Goal: Task Accomplishment & Management: Manage account settings

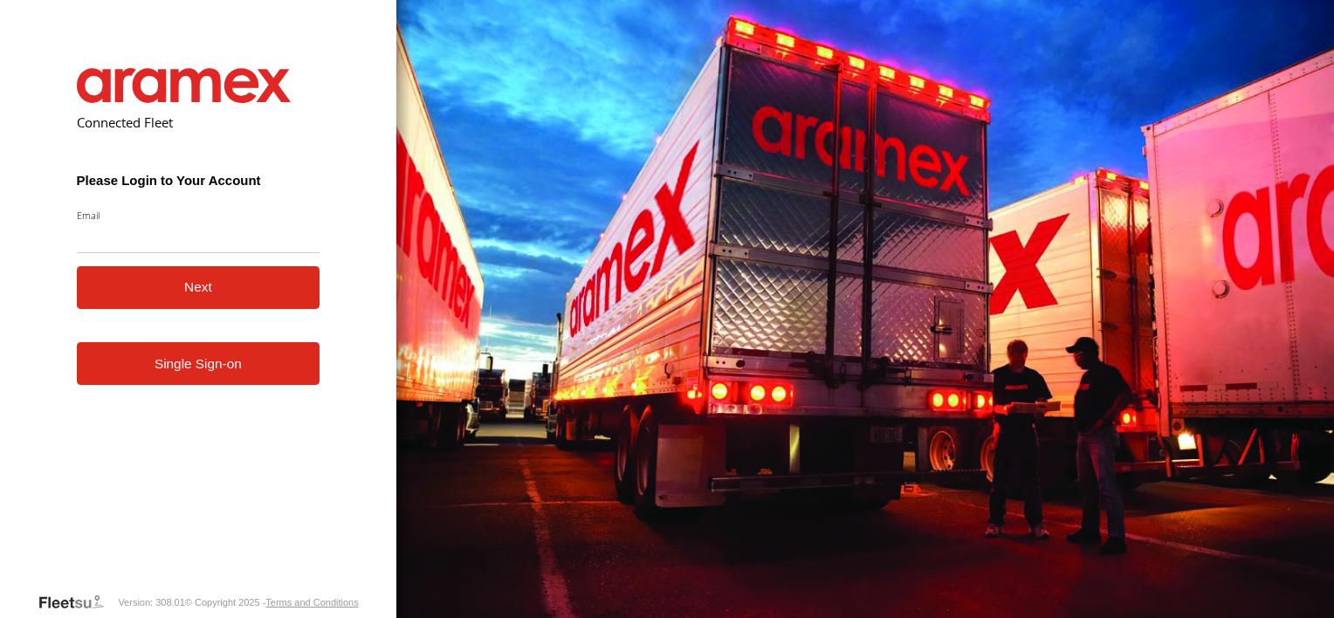
click at [132, 234] on input "Email" at bounding box center [199, 237] width 244 height 31
type input "**********"
click at [163, 294] on button "Next" at bounding box center [199, 287] width 244 height 43
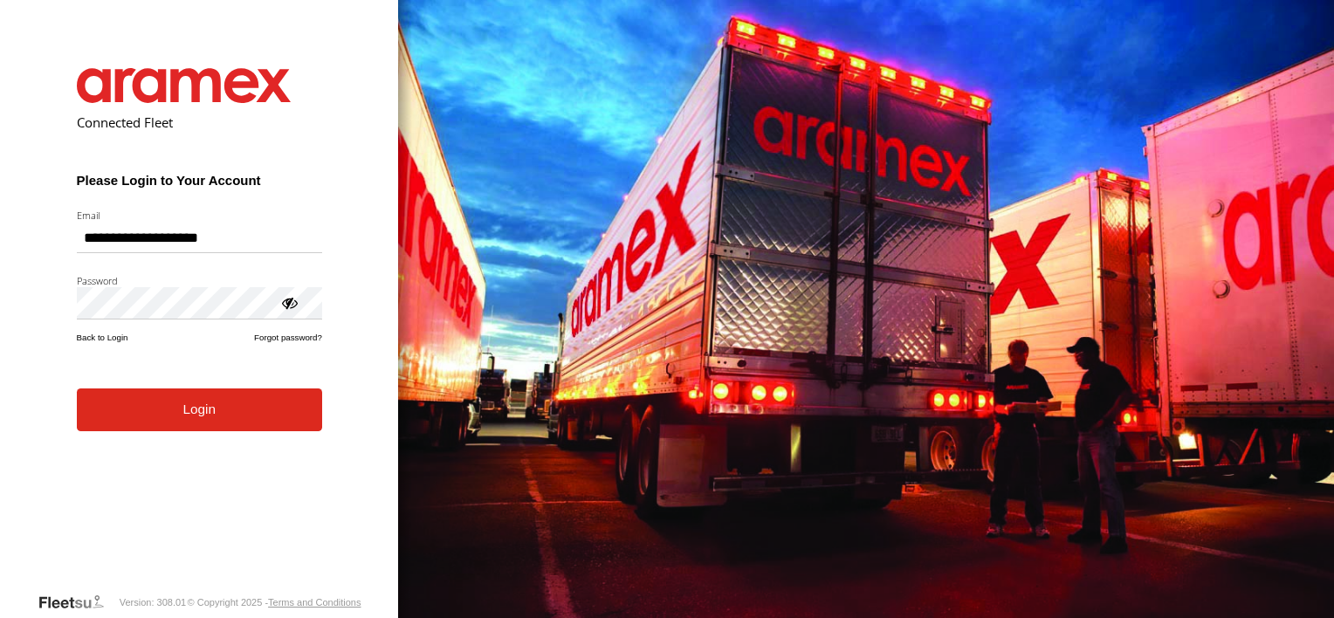
click at [216, 425] on button "Login" at bounding box center [199, 409] width 245 height 43
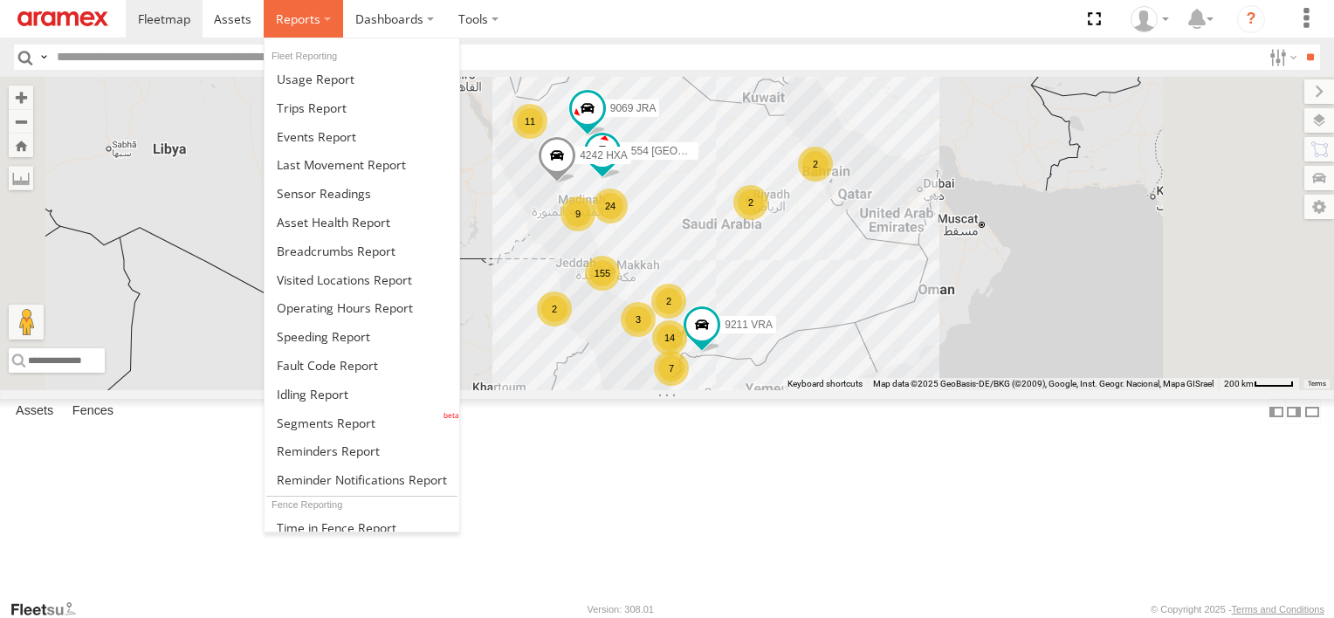
click at [290, 22] on span at bounding box center [298, 18] width 45 height 17
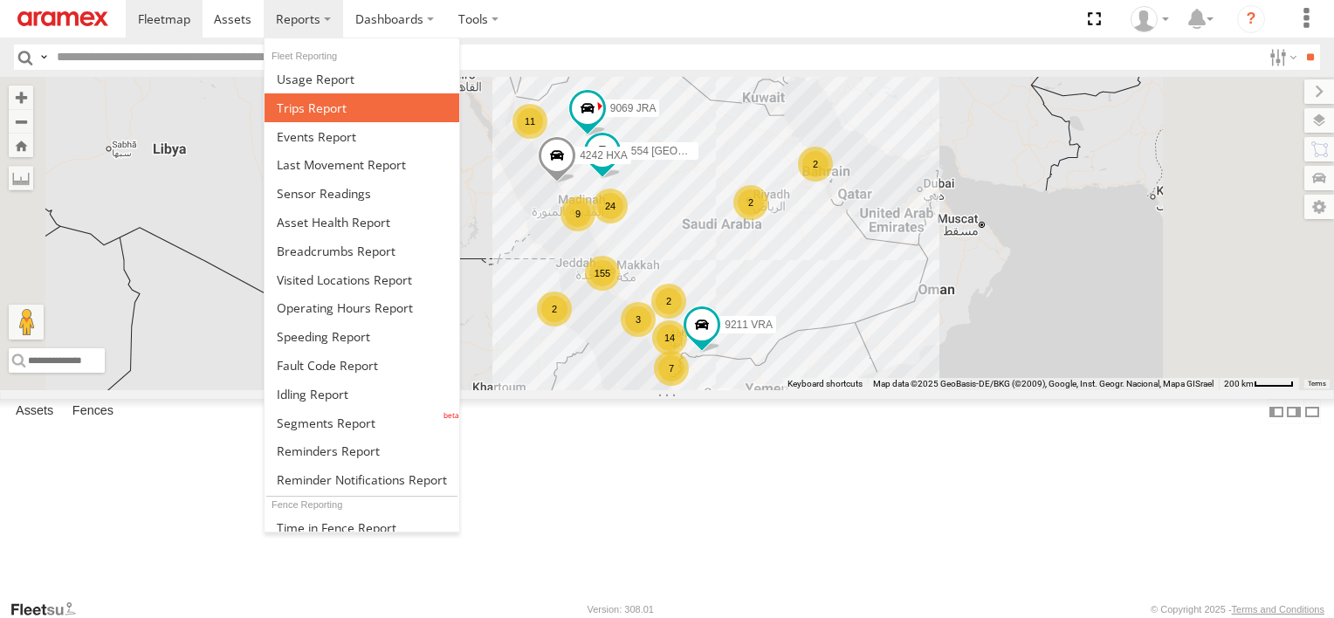
click at [305, 108] on span at bounding box center [312, 108] width 70 height 17
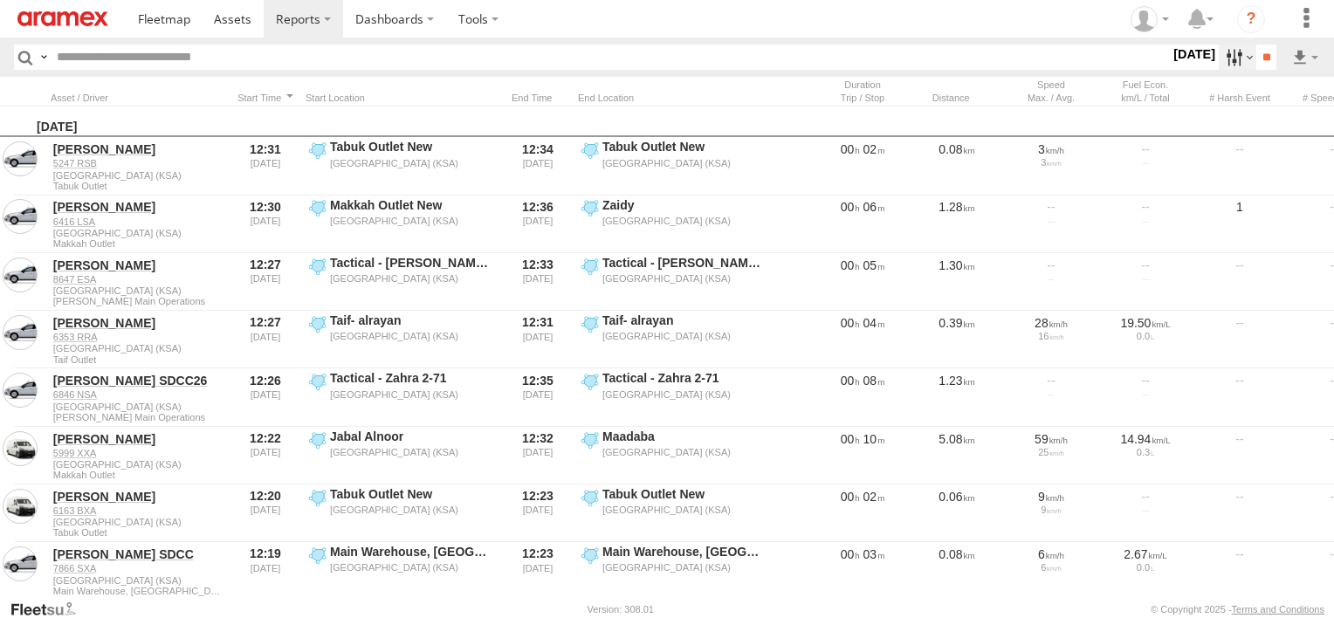
click at [1240, 58] on label at bounding box center [1238, 57] width 38 height 25
click at [1219, 49] on label at bounding box center [1238, 57] width 38 height 25
click at [0, 0] on label at bounding box center [0, 0] width 0 height 0
click at [0, 0] on span "Abha Warhouse" at bounding box center [0, 0] width 0 height 0
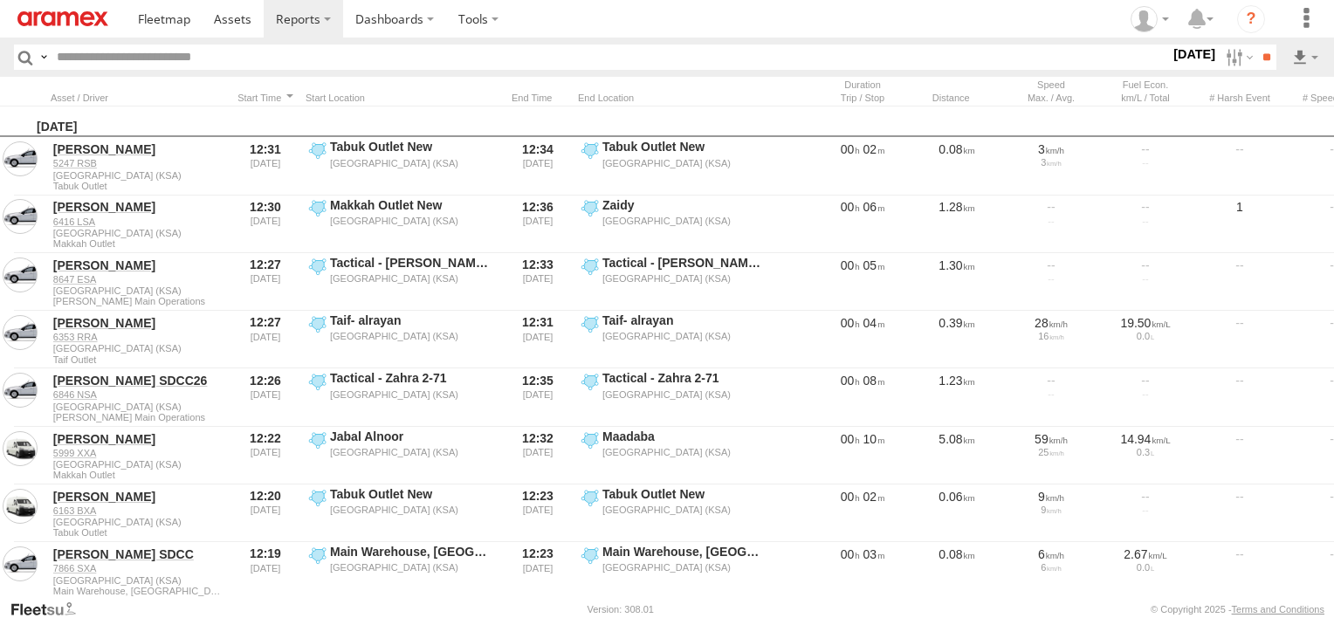
click at [0, 0] on span "Baha warehouse" at bounding box center [0, 0] width 0 height 0
click at [0, 0] on div "Gizan Outlet" at bounding box center [0, 0] width 0 height 0
click at [0, 0] on span "Gizan Outlet" at bounding box center [0, 0] width 0 height 0
drag, startPoint x: 86, startPoint y: 202, endPoint x: 65, endPoint y: 202, distance: 21.0
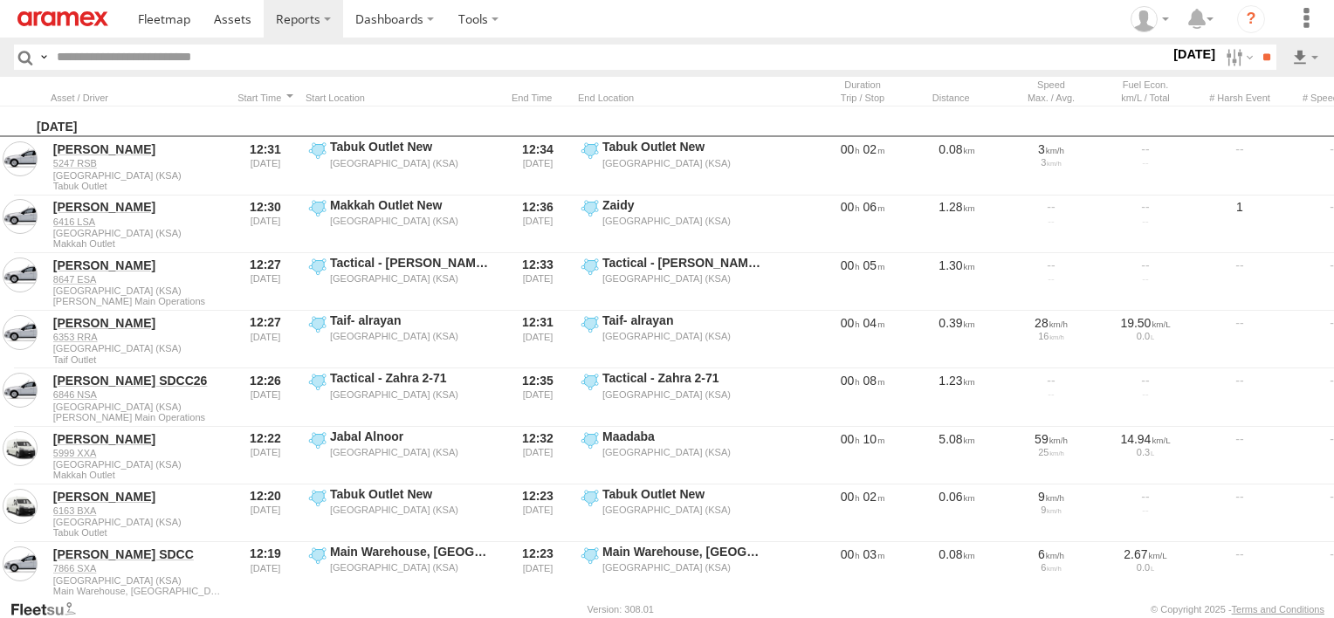
click at [0, 0] on span "Gizan Outlet" at bounding box center [0, 0] width 0 height 0
drag, startPoint x: 65, startPoint y: 202, endPoint x: 48, endPoint y: 194, distance: 19.1
click at [1170, 69] on div "JED - Jeddah Abha Warhouse Al Khomra - Logistics WH Jeddah Baha warehouse Defle…" at bounding box center [1170, 57] width 0 height 23
click at [0, 0] on span "Gizan Outlet" at bounding box center [0, 0] width 0 height 0
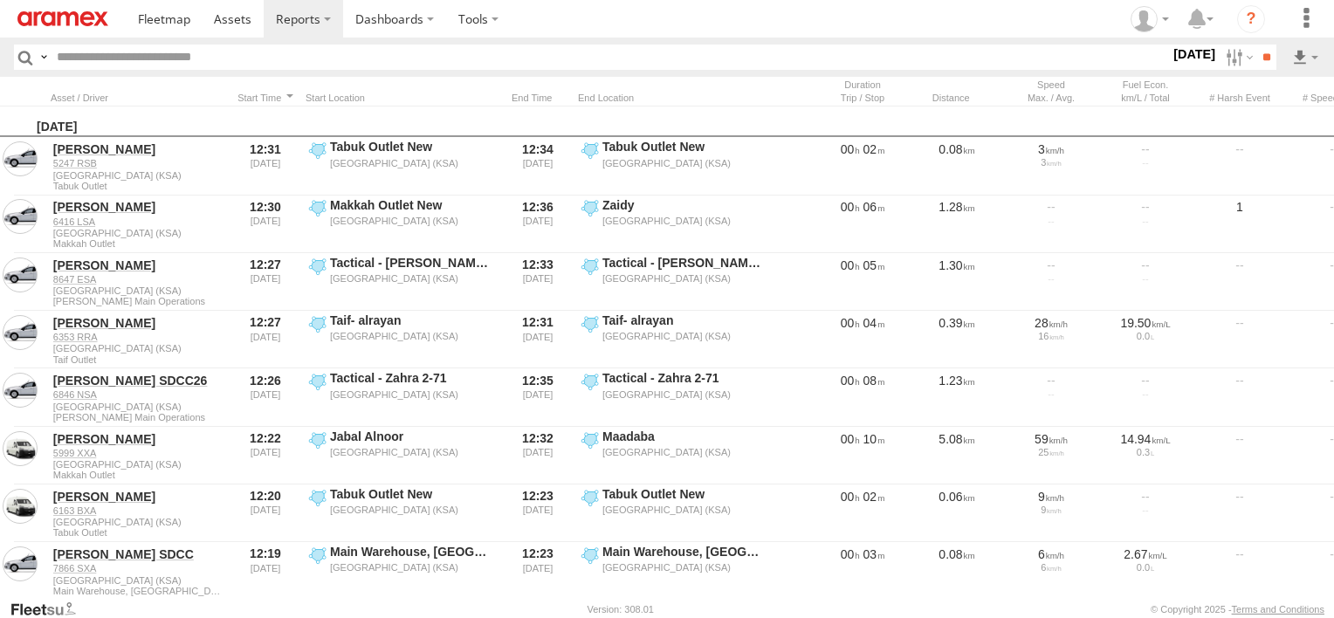
click at [0, 0] on span "Khamis Mushait Outlet" at bounding box center [0, 0] width 0 height 0
click at [0, 0] on span "Main Warehouse, [GEOGRAPHIC_DATA]" at bounding box center [0, 0] width 0 height 0
click at [0, 0] on span "Makkah Outlet" at bounding box center [0, 0] width 0 height 0
click at [0, 0] on span "Najran" at bounding box center [0, 0] width 0 height 0
click at [0, 0] on span "Qunfuda" at bounding box center [0, 0] width 0 height 0
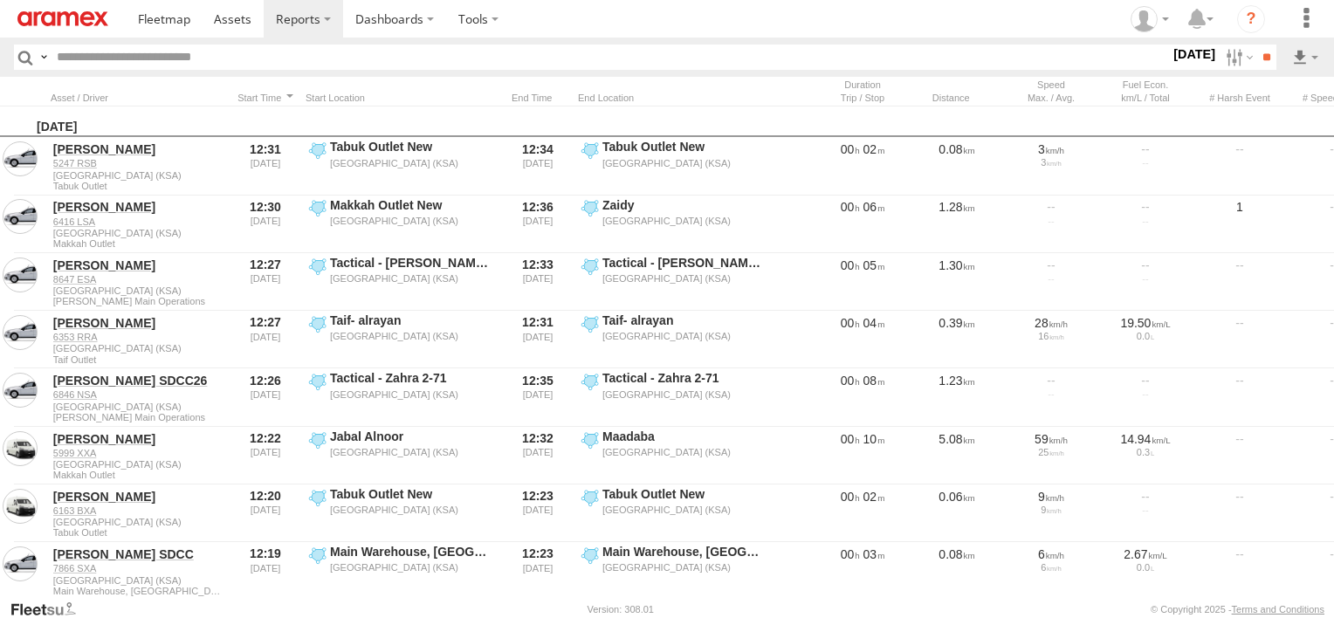
click at [0, 0] on span "Tabuk Outlet" at bounding box center [0, 0] width 0 height 0
click at [0, 0] on span "Taif Outlet" at bounding box center [0, 0] width 0 height 0
click at [0, 0] on span "Yanbu Outlet" at bounding box center [0, 0] width 0 height 0
click at [1268, 63] on input "**" at bounding box center [1266, 57] width 20 height 25
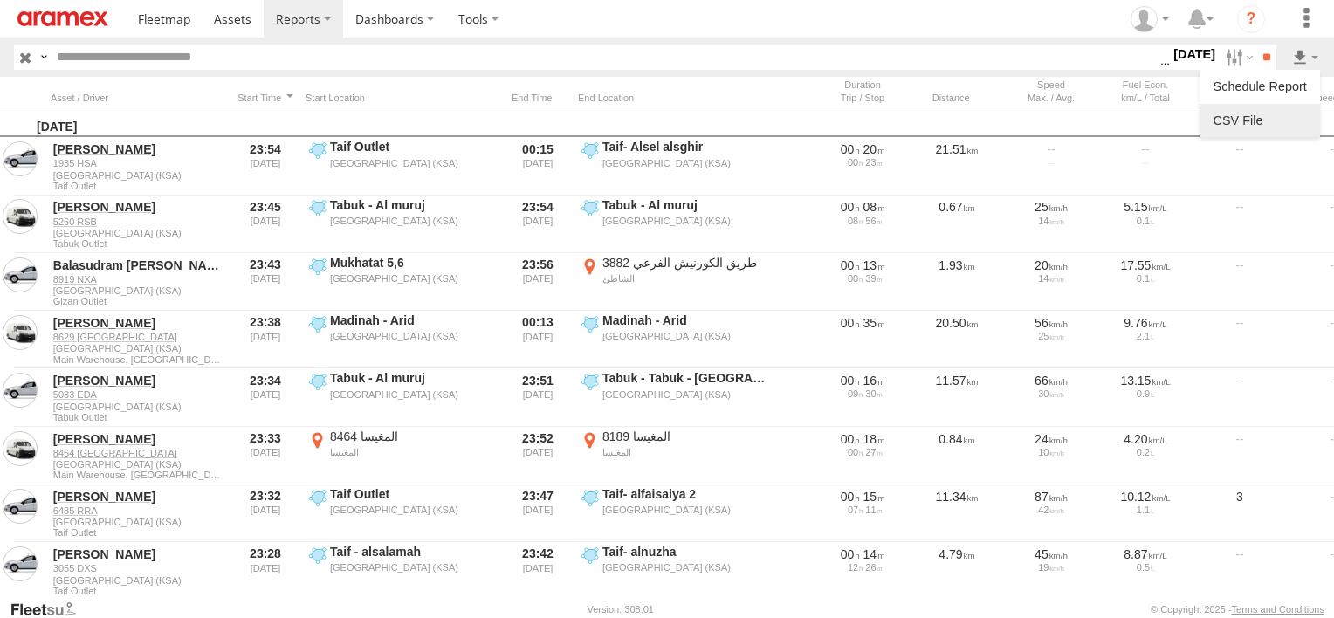
click at [1277, 122] on link at bounding box center [1259, 120] width 107 height 26
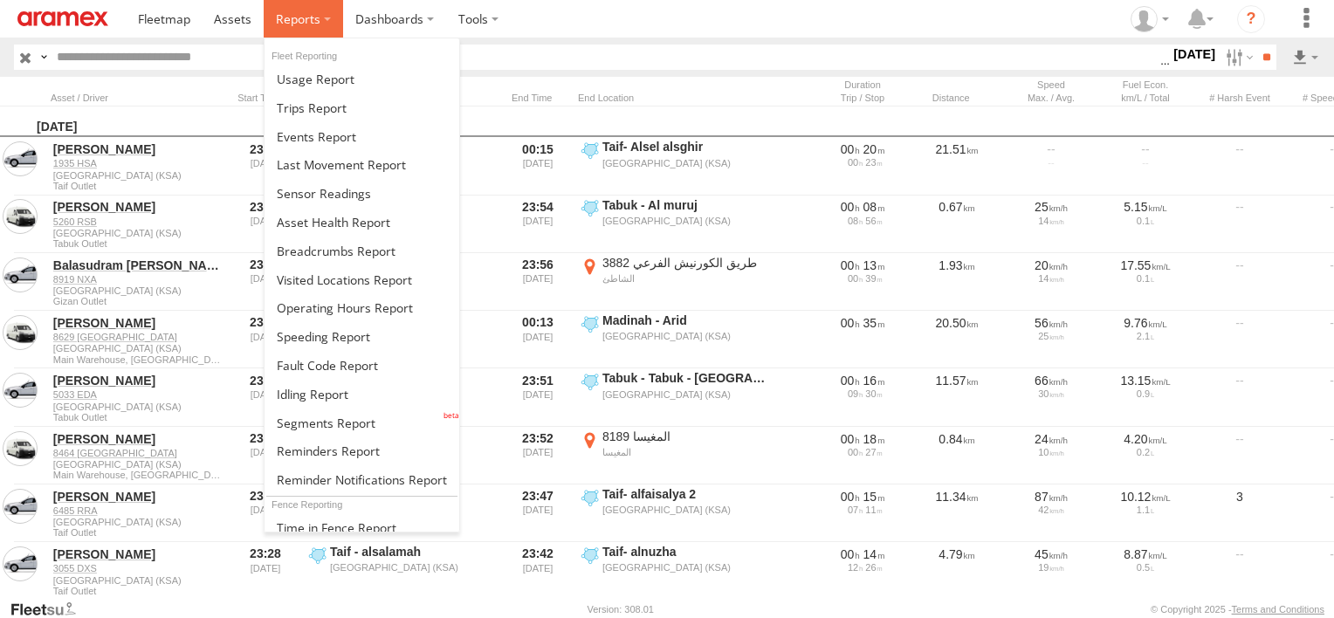
click at [320, 24] on label at bounding box center [303, 19] width 79 height 38
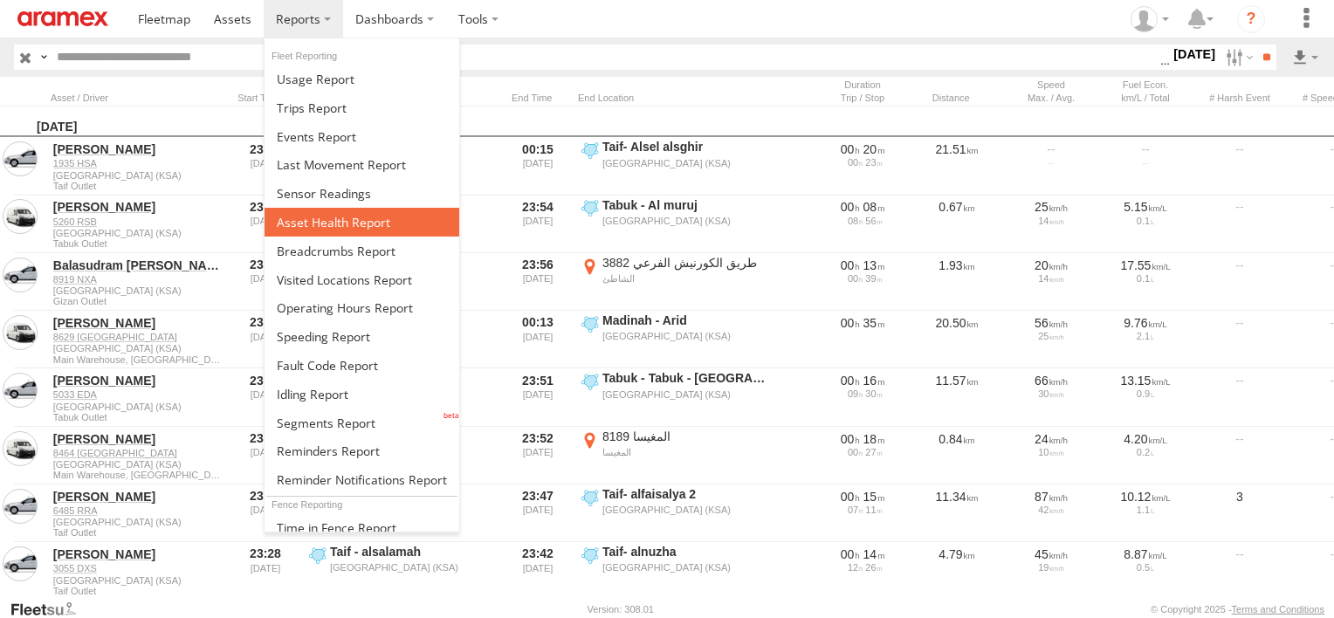
click at [331, 214] on span at bounding box center [333, 222] width 113 height 17
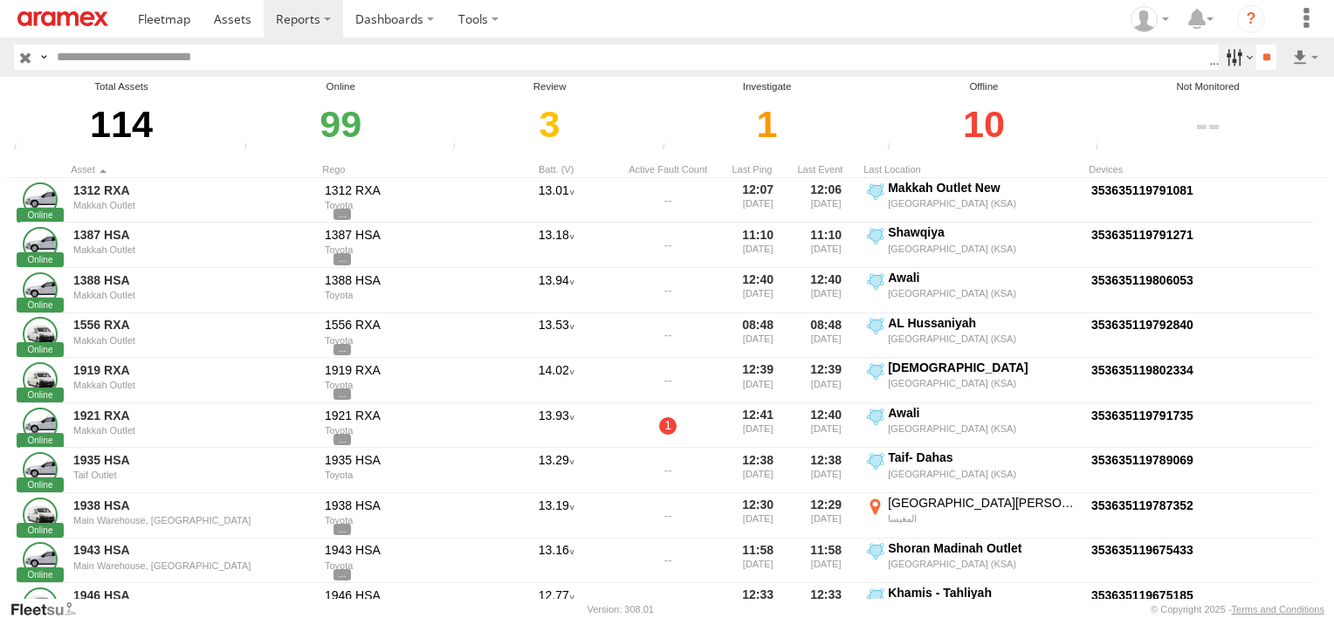
click at [1227, 61] on label at bounding box center [1238, 57] width 38 height 25
drag, startPoint x: 1177, startPoint y: 156, endPoint x: 1184, endPoint y: 171, distance: 16.4
click at [0, 0] on span "Review" at bounding box center [0, 0] width 0 height 0
click at [0, 0] on span "Investigate" at bounding box center [0, 0] width 0 height 0
click at [0, 0] on span "Offline" at bounding box center [0, 0] width 0 height 0
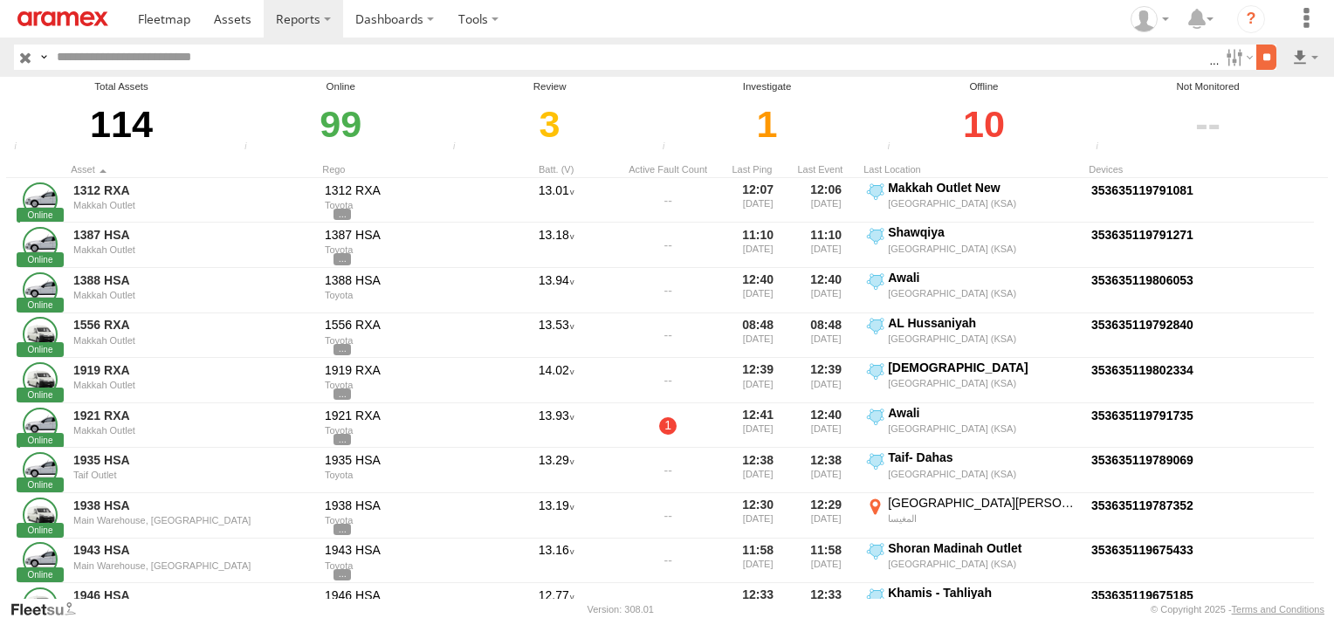
click at [1268, 63] on input "**" at bounding box center [1266, 57] width 20 height 25
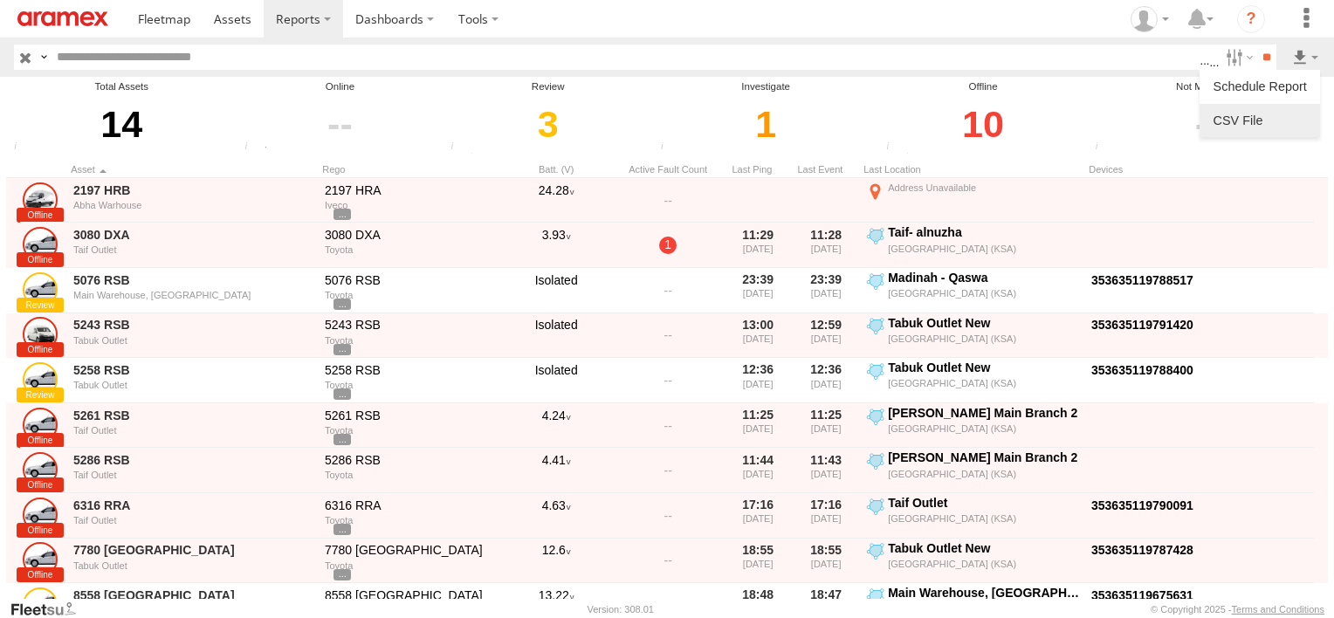
click at [1294, 108] on link at bounding box center [1259, 120] width 107 height 26
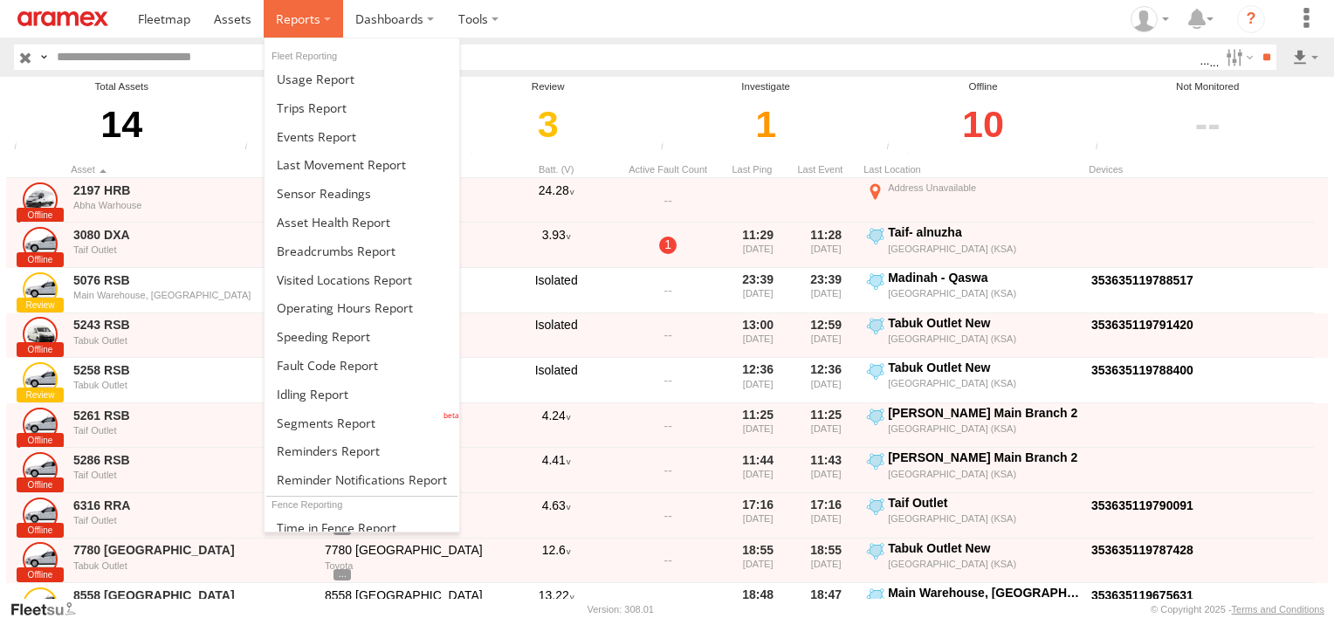
click at [318, 22] on label at bounding box center [303, 19] width 79 height 38
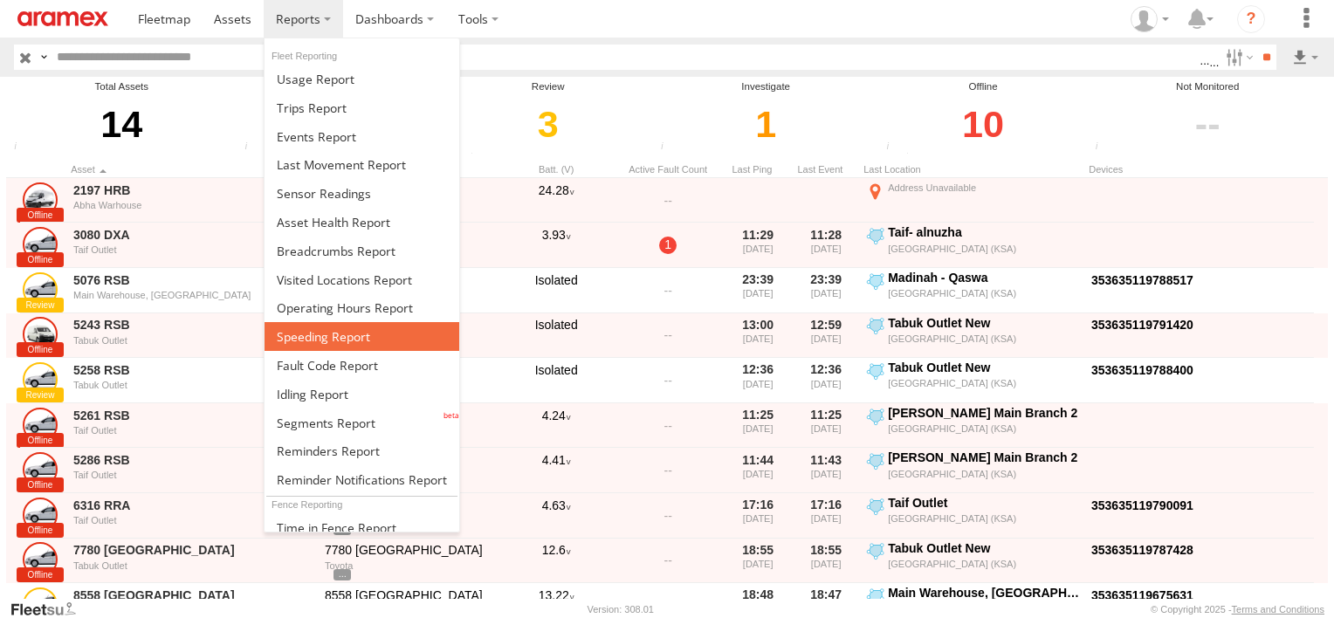
click at [358, 339] on span at bounding box center [323, 336] width 93 height 17
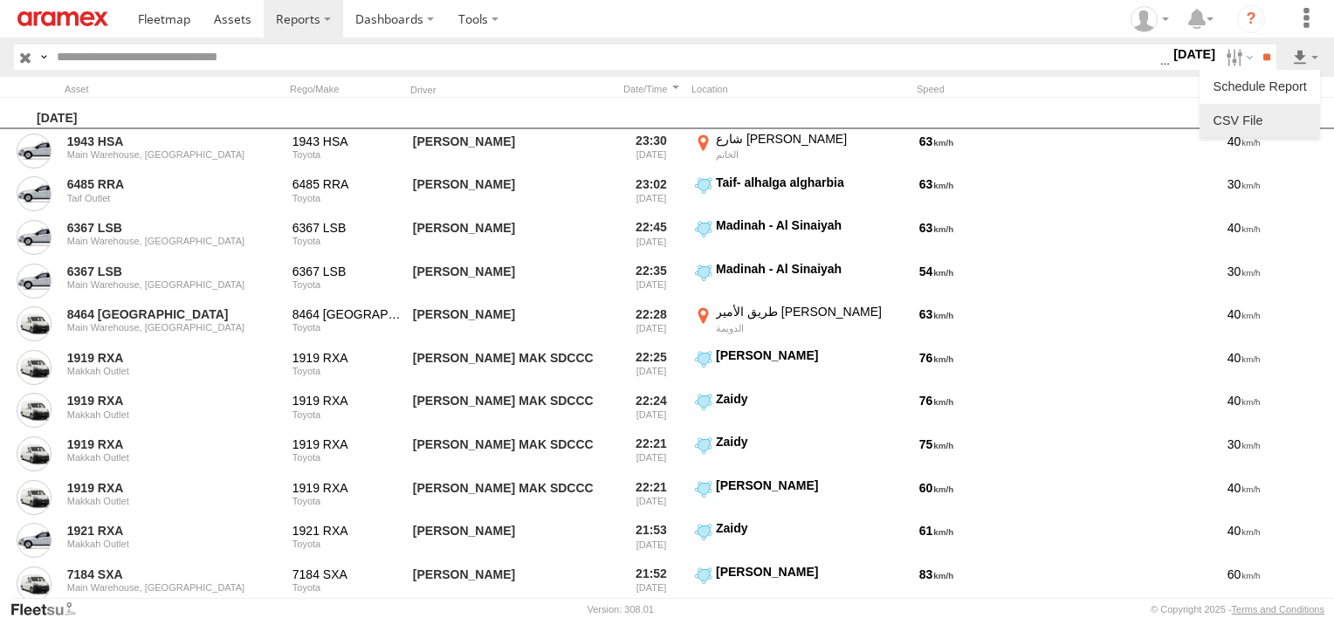
click at [1296, 116] on link at bounding box center [1259, 120] width 107 height 26
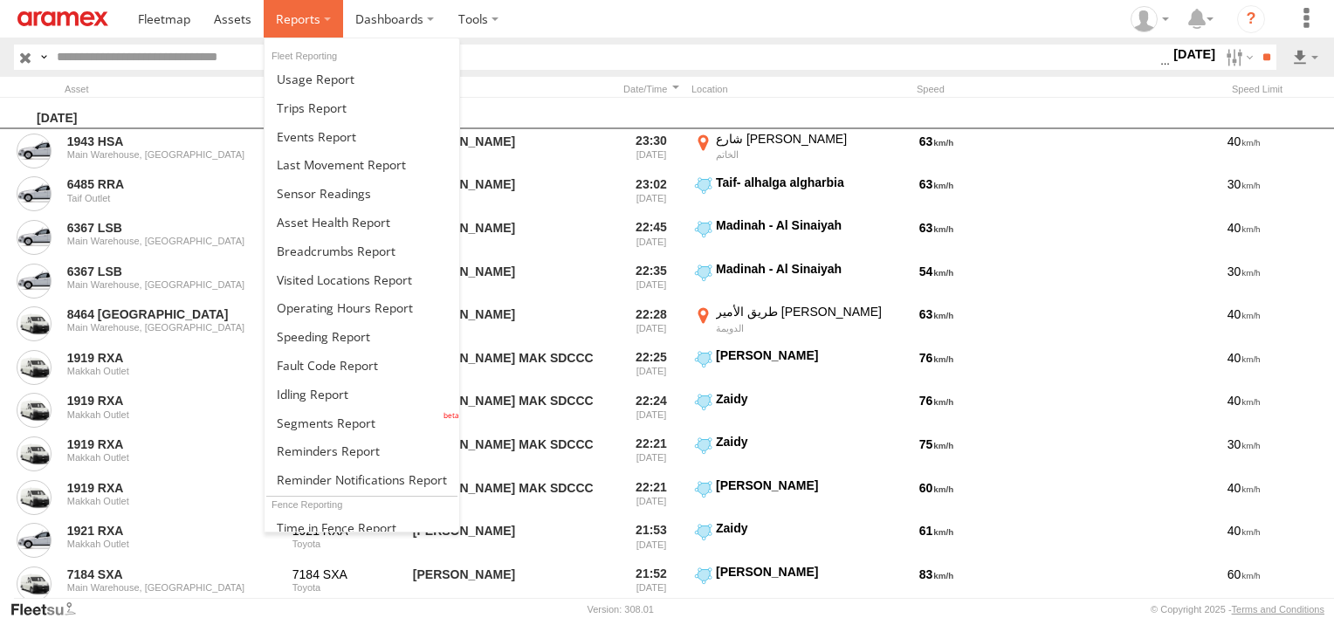
click at [318, 21] on label at bounding box center [303, 19] width 79 height 38
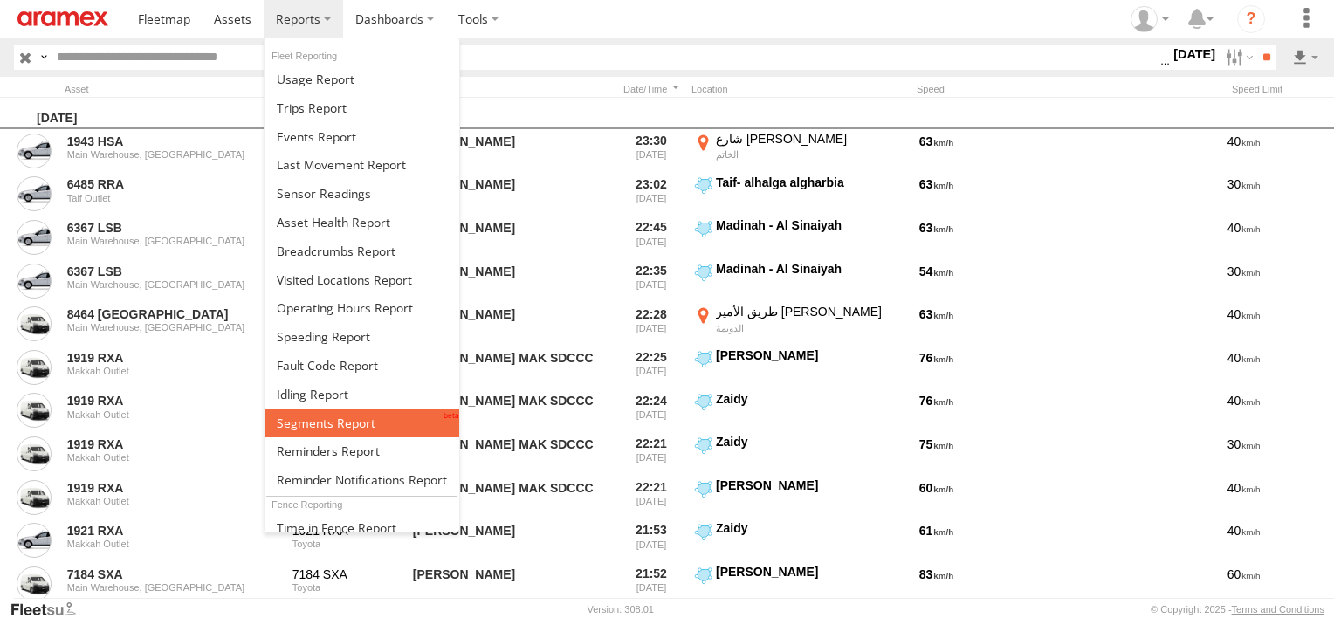
click at [333, 422] on span at bounding box center [326, 423] width 99 height 17
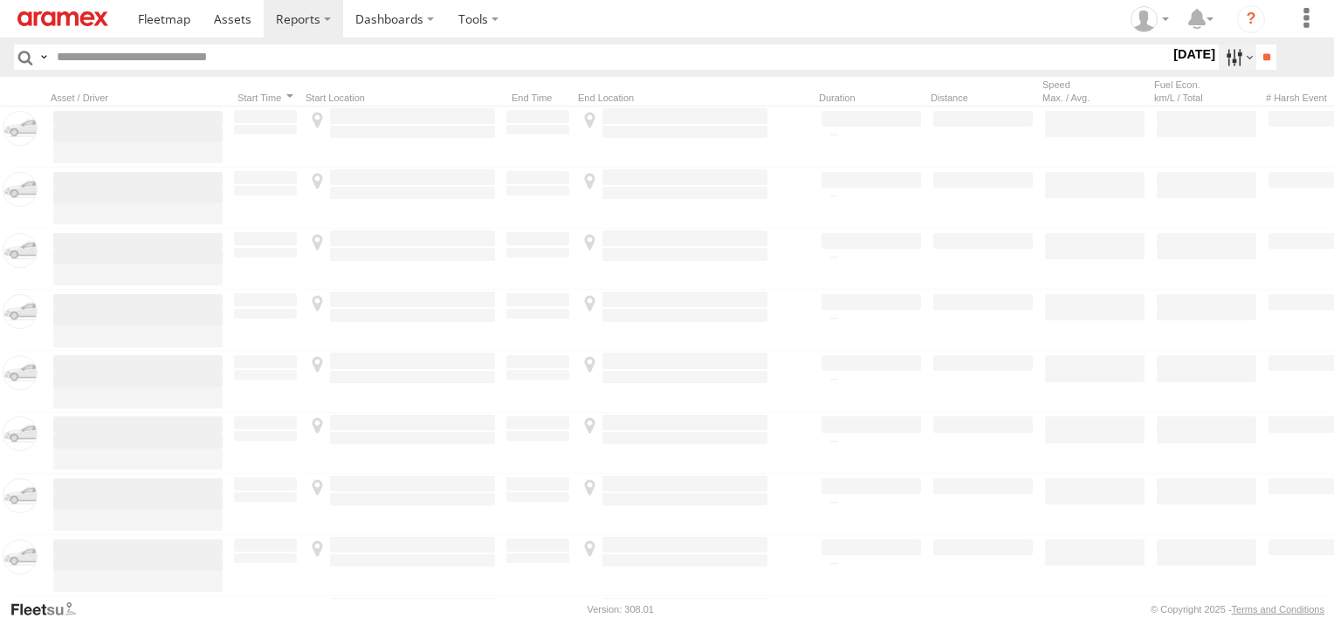
click at [1230, 52] on label at bounding box center [1238, 57] width 38 height 25
click at [0, 0] on label at bounding box center [0, 0] width 0 height 0
click at [0, 0] on div "Abha Warhouse" at bounding box center [0, 0] width 0 height 0
click at [0, 0] on span "Abha Warhouse" at bounding box center [0, 0] width 0 height 0
click at [0, 0] on span "Baha warehouse" at bounding box center [0, 0] width 0 height 0
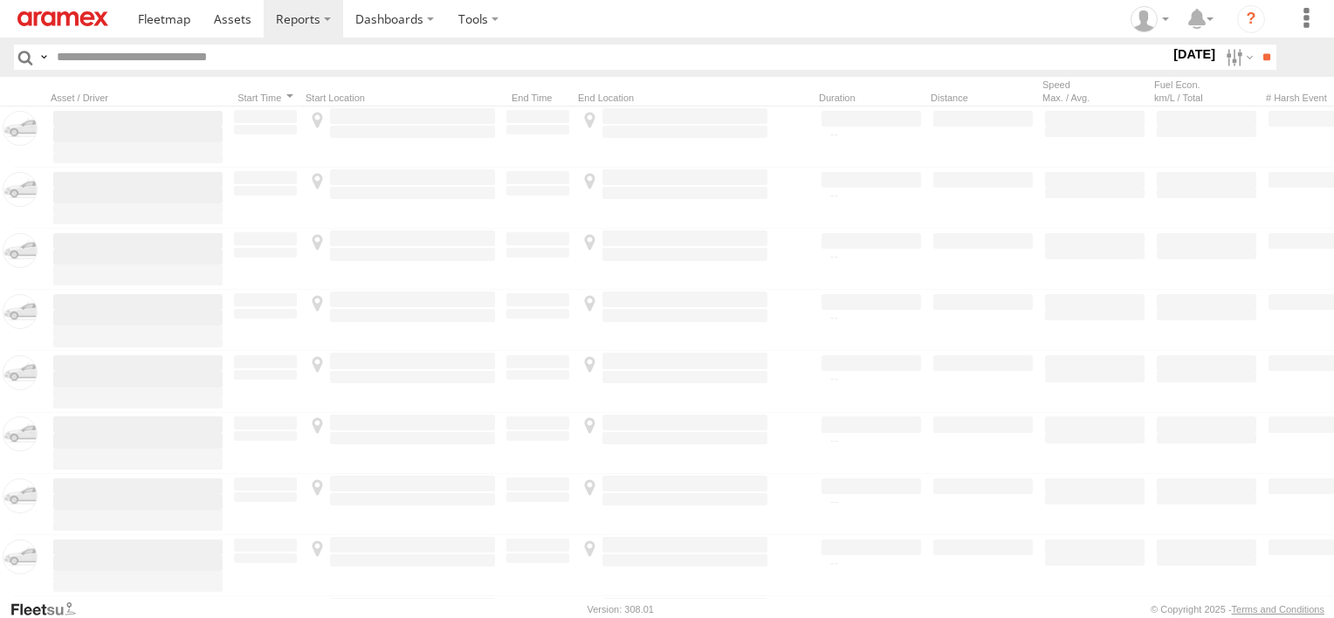
click at [0, 0] on span "Gizan Outlet" at bounding box center [0, 0] width 0 height 0
click at [0, 0] on span "Khamis Mushait Outlet" at bounding box center [0, 0] width 0 height 0
click at [0, 0] on span "Main Warehouse, [GEOGRAPHIC_DATA]" at bounding box center [0, 0] width 0 height 0
click at [0, 0] on span "Makkah Outlet" at bounding box center [0, 0] width 0 height 0
click at [0, 0] on span "Najran" at bounding box center [0, 0] width 0 height 0
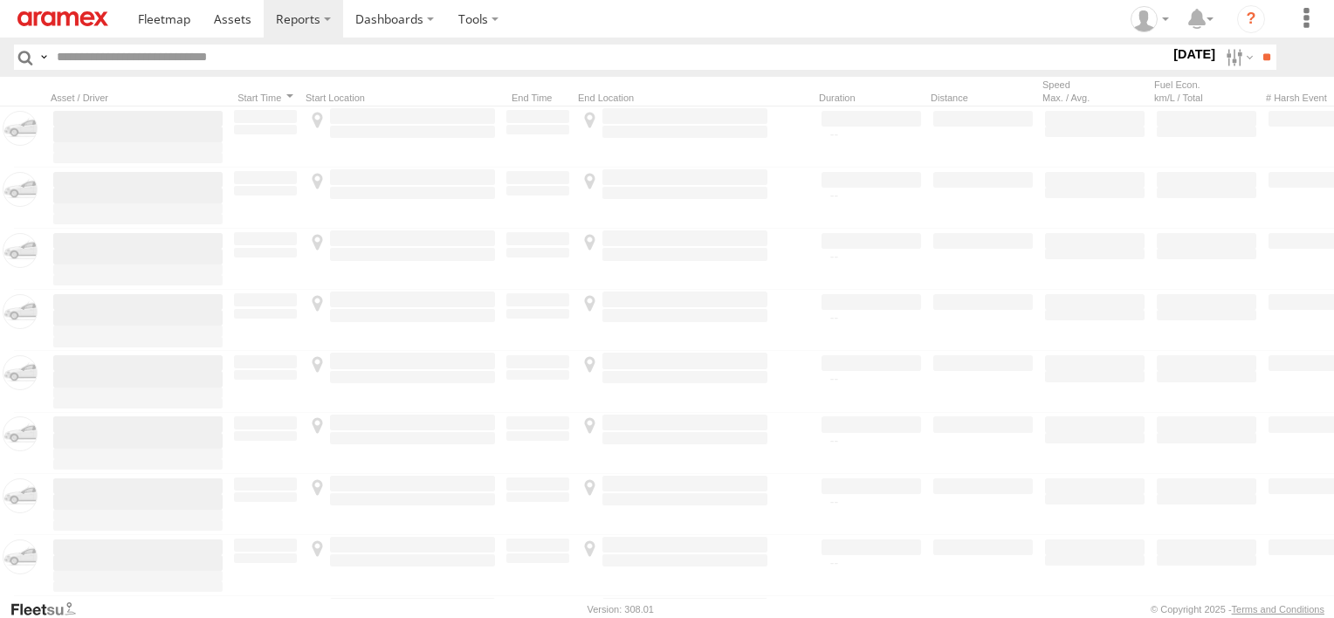
click at [0, 0] on span "Qunfuda" at bounding box center [0, 0] width 0 height 0
click at [0, 0] on span "Tabuk Outlet" at bounding box center [0, 0] width 0 height 0
click at [0, 0] on div "Taif Outlet" at bounding box center [0, 0] width 0 height 0
click at [0, 0] on span "Taif Outlet" at bounding box center [0, 0] width 0 height 0
click at [0, 0] on span "Yanbu Outlet" at bounding box center [0, 0] width 0 height 0
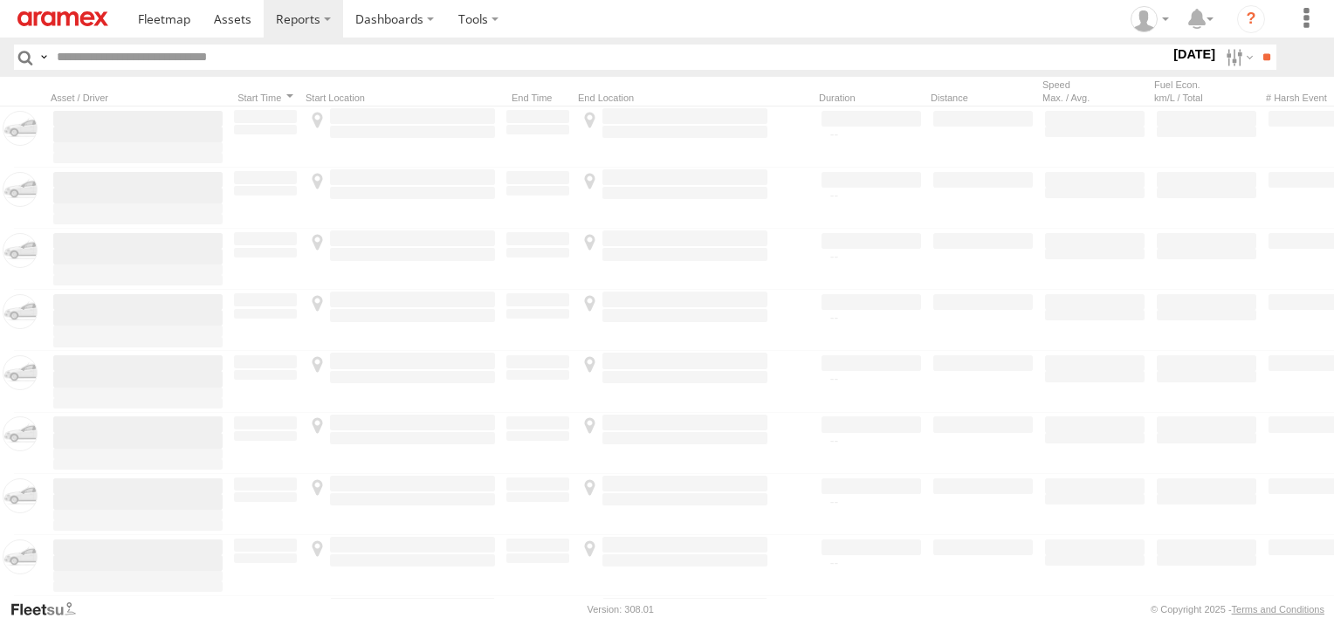
scroll to position [10, 0]
click at [1256, 60] on input "**" at bounding box center [1266, 57] width 20 height 25
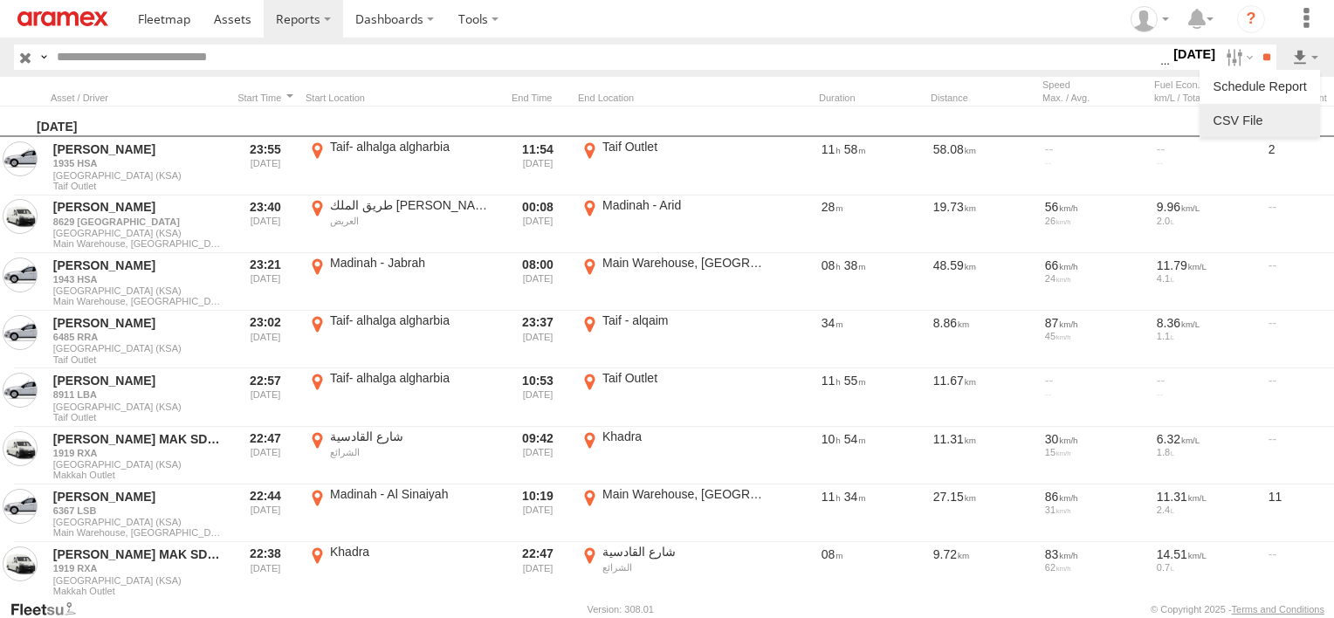
click at [1280, 111] on link at bounding box center [1259, 120] width 107 height 26
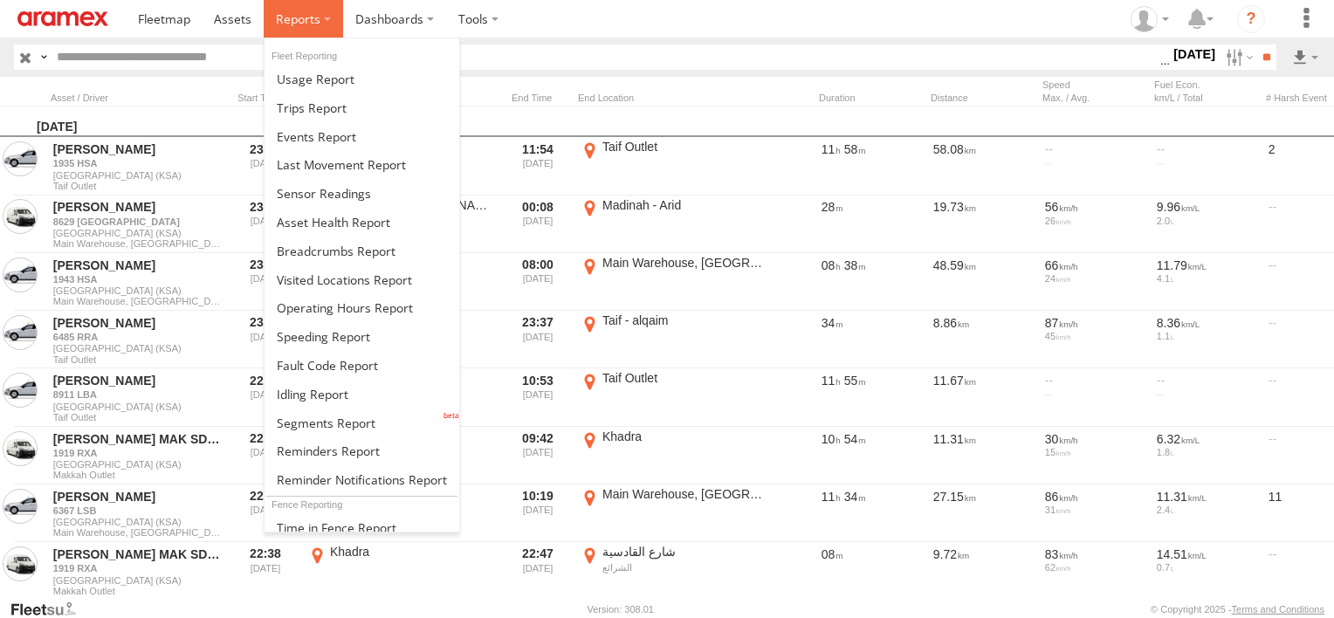
click at [280, 10] on span at bounding box center [298, 18] width 45 height 17
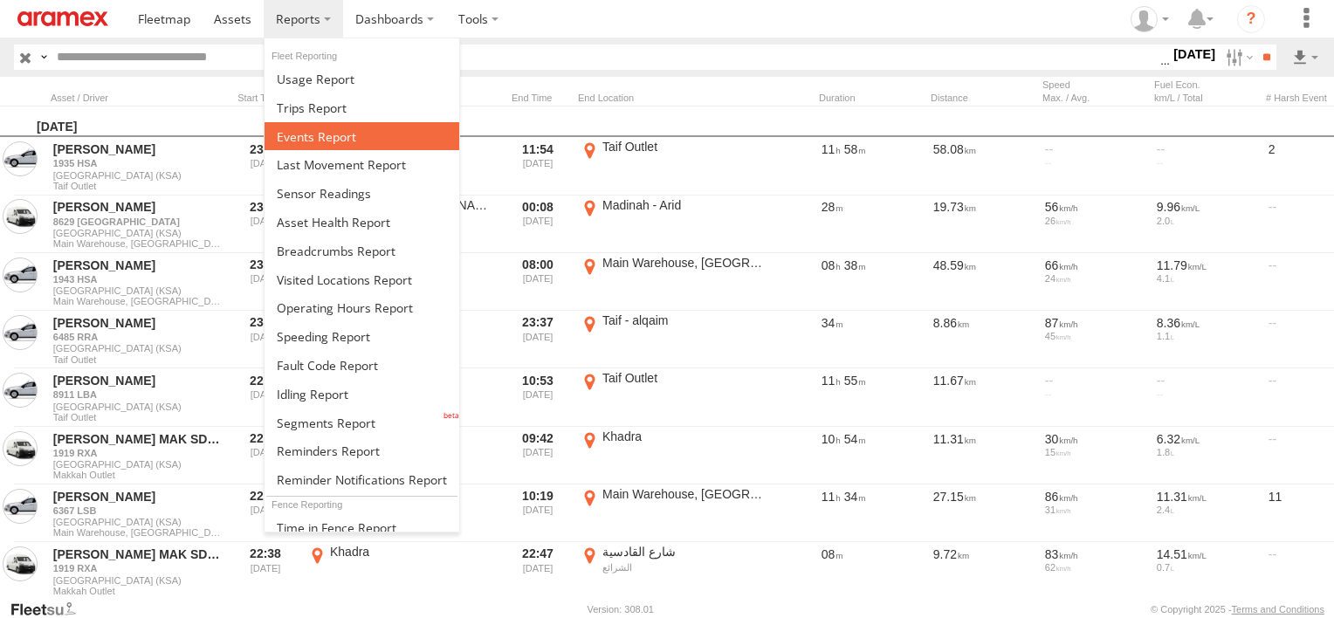
click at [339, 141] on span at bounding box center [316, 136] width 79 height 17
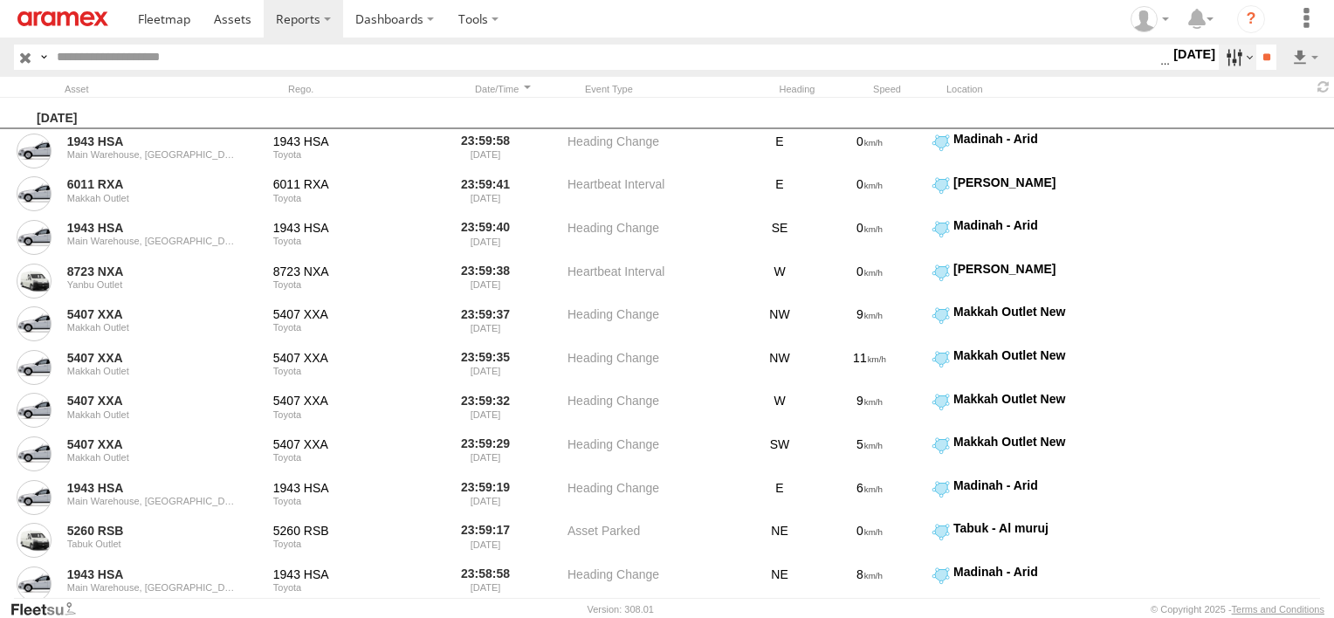
click at [1219, 52] on label at bounding box center [1238, 57] width 38 height 25
click at [0, 0] on span "Potential Roll Over" at bounding box center [0, 0] width 0 height 0
click at [0, 0] on span "External Power Lost" at bounding box center [0, 0] width 0 height 0
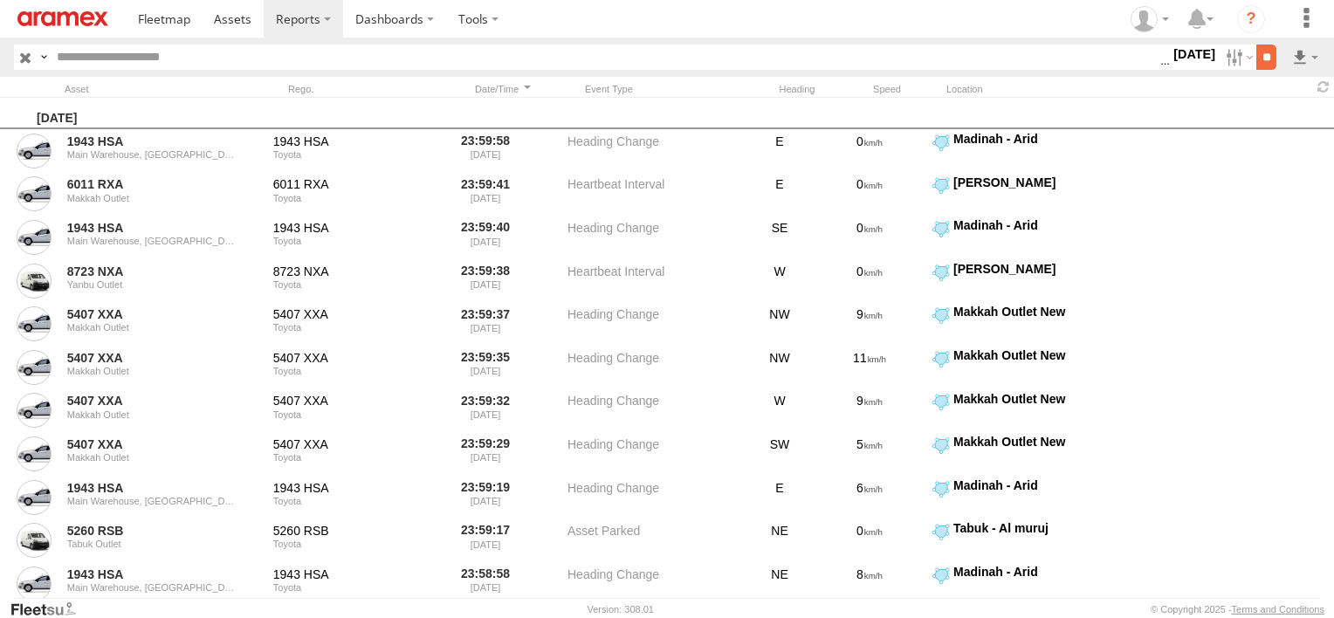
click at [1261, 50] on input "**" at bounding box center [1266, 57] width 20 height 25
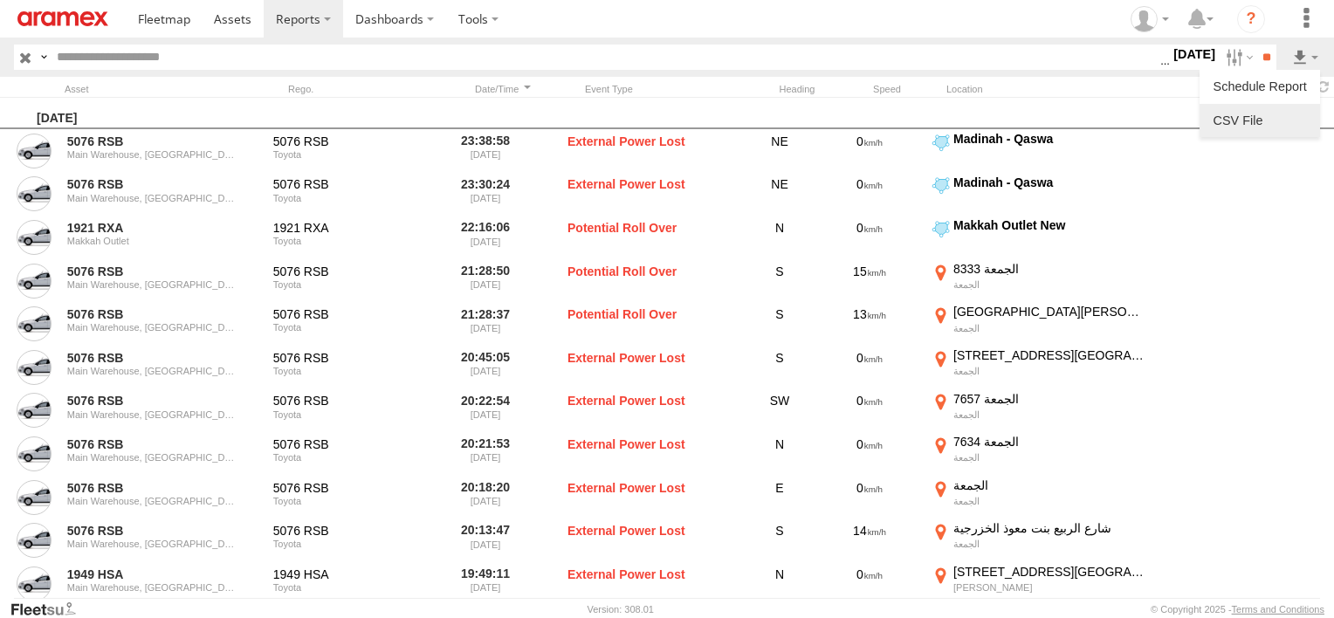
click at [1282, 114] on link at bounding box center [1259, 120] width 107 height 26
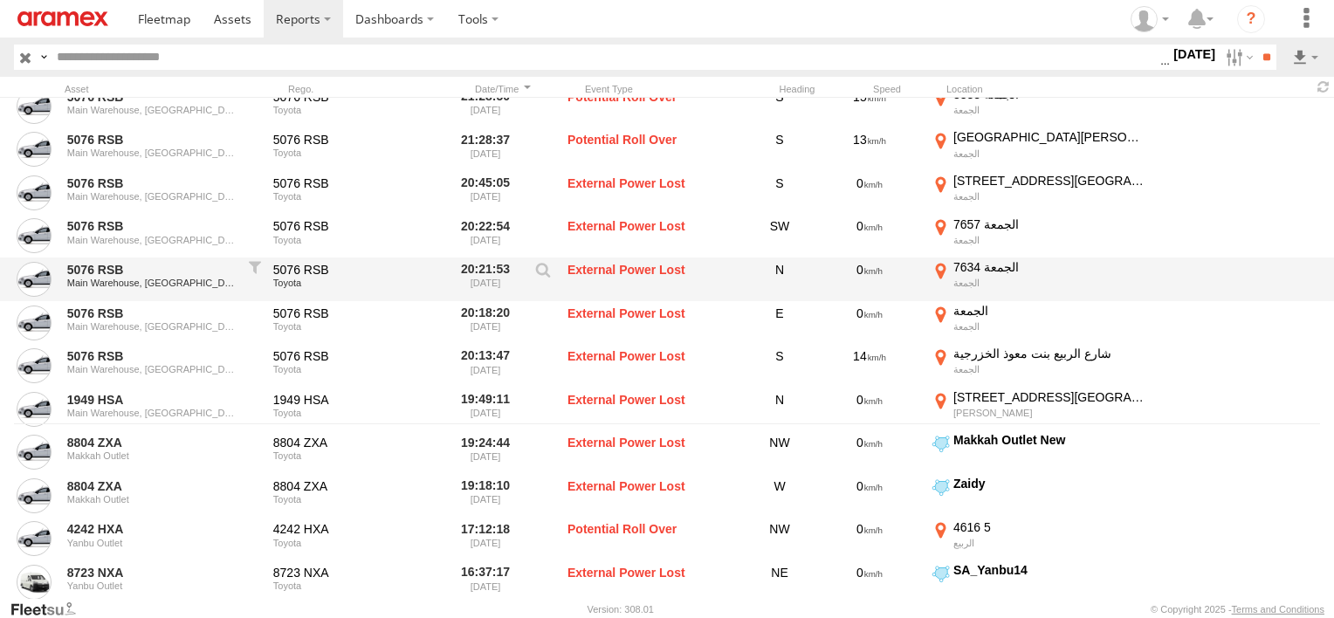
scroll to position [262, 0]
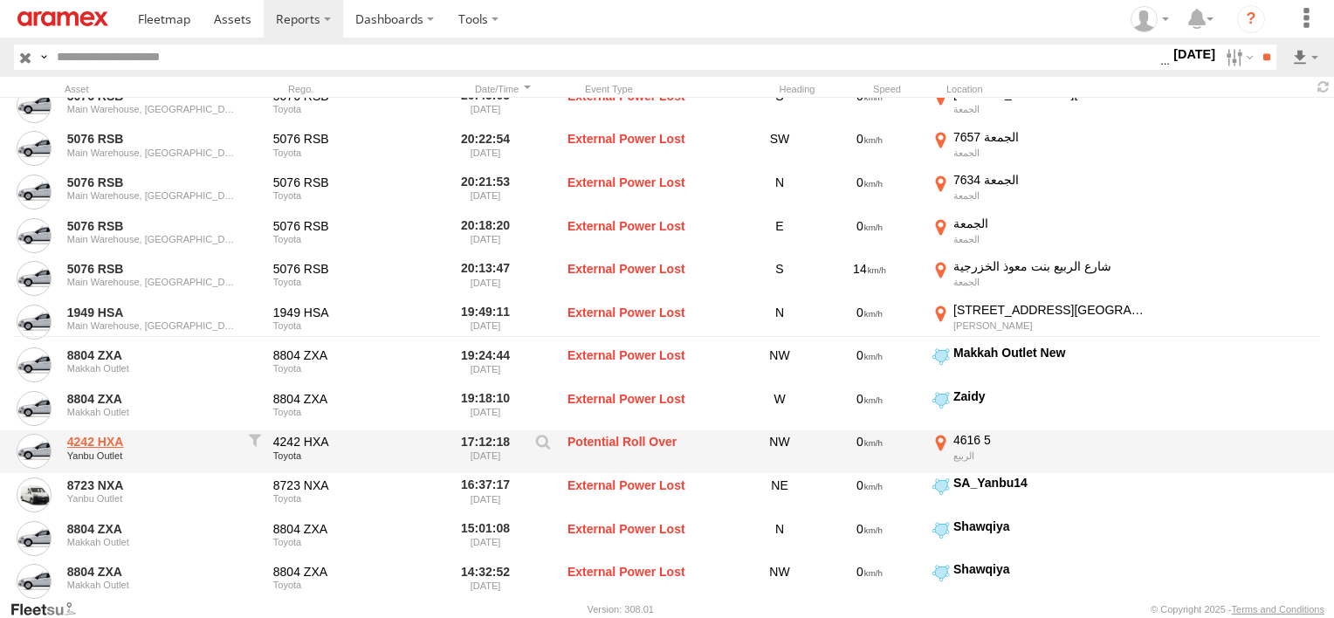
click at [95, 443] on link "4242 HXA" at bounding box center [151, 442] width 169 height 16
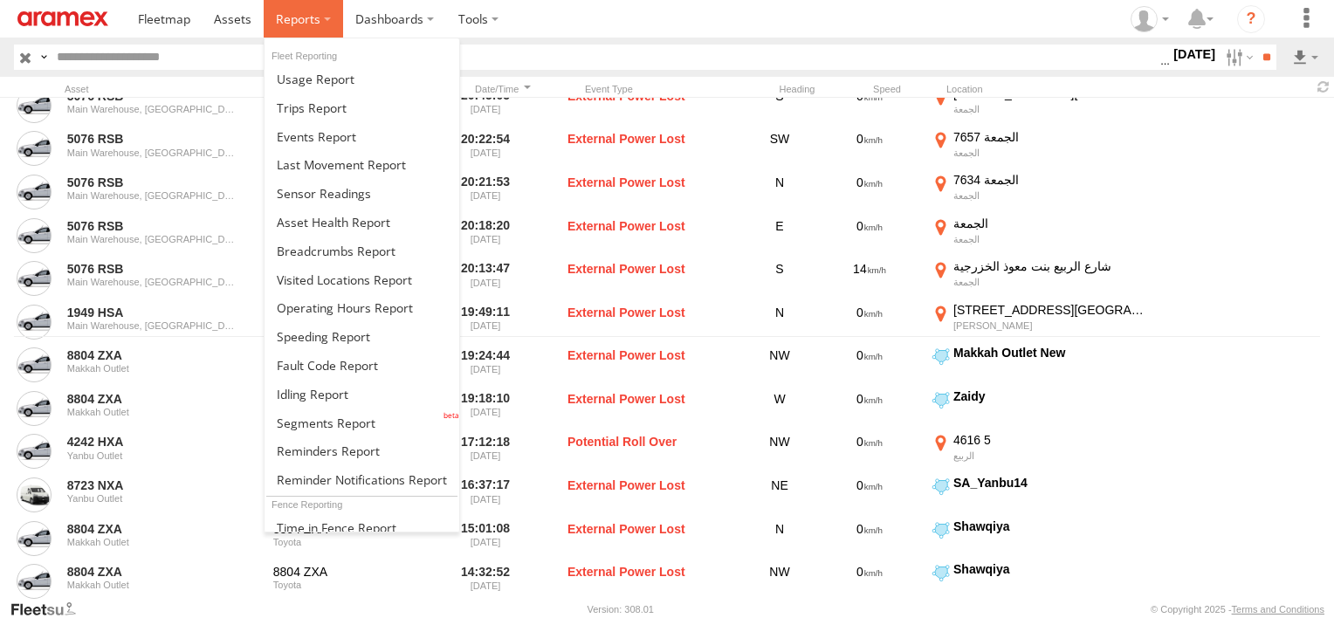
click at [311, 10] on label at bounding box center [303, 19] width 79 height 38
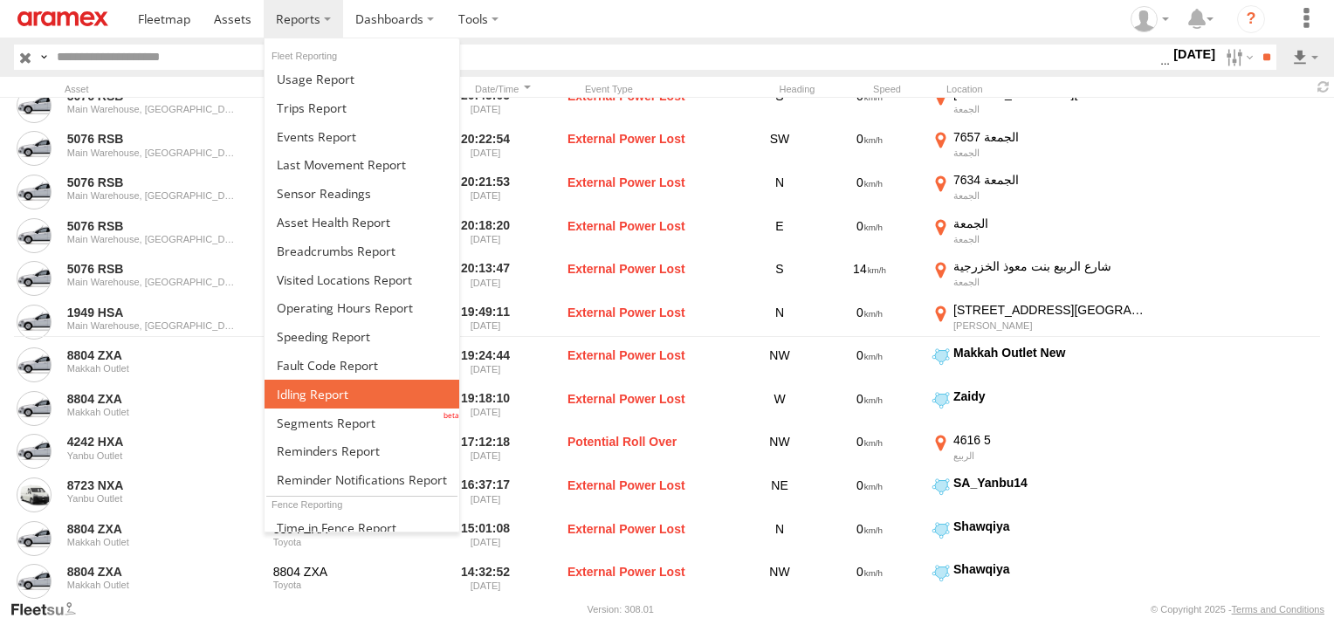
click at [326, 392] on span at bounding box center [313, 394] width 72 height 17
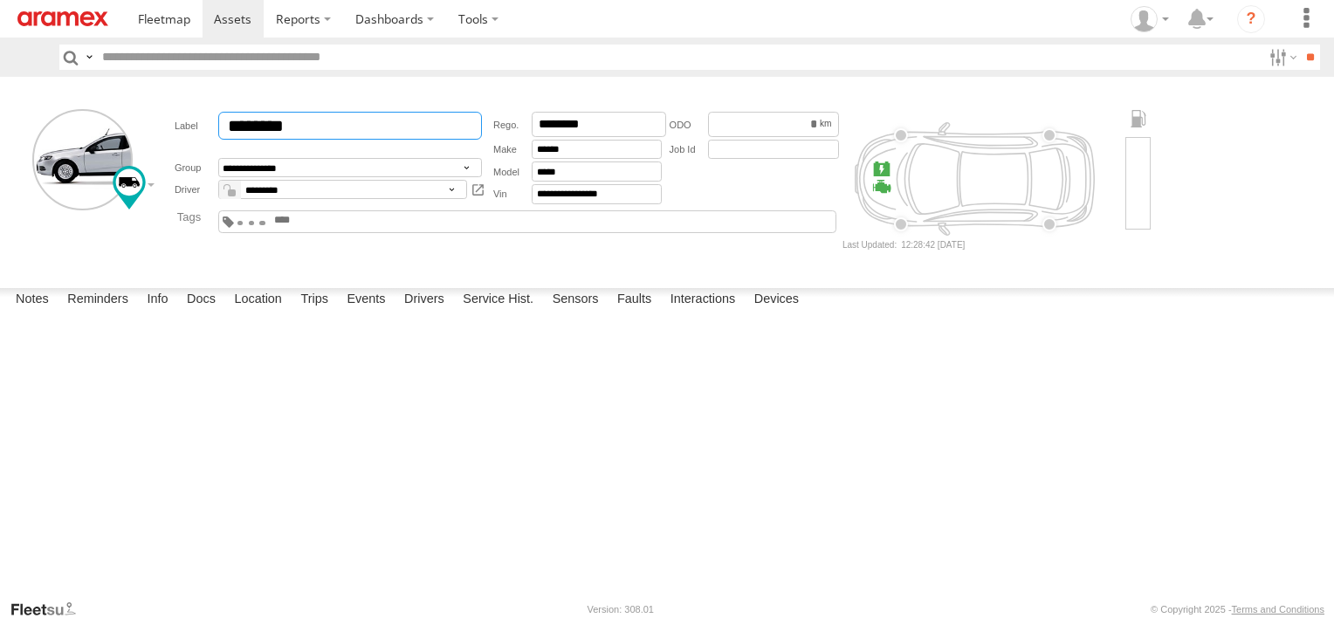
drag, startPoint x: 315, startPoint y: 127, endPoint x: 109, endPoint y: 111, distance: 206.6
click at [109, 111] on form "**********" at bounding box center [667, 179] width 1322 height 192
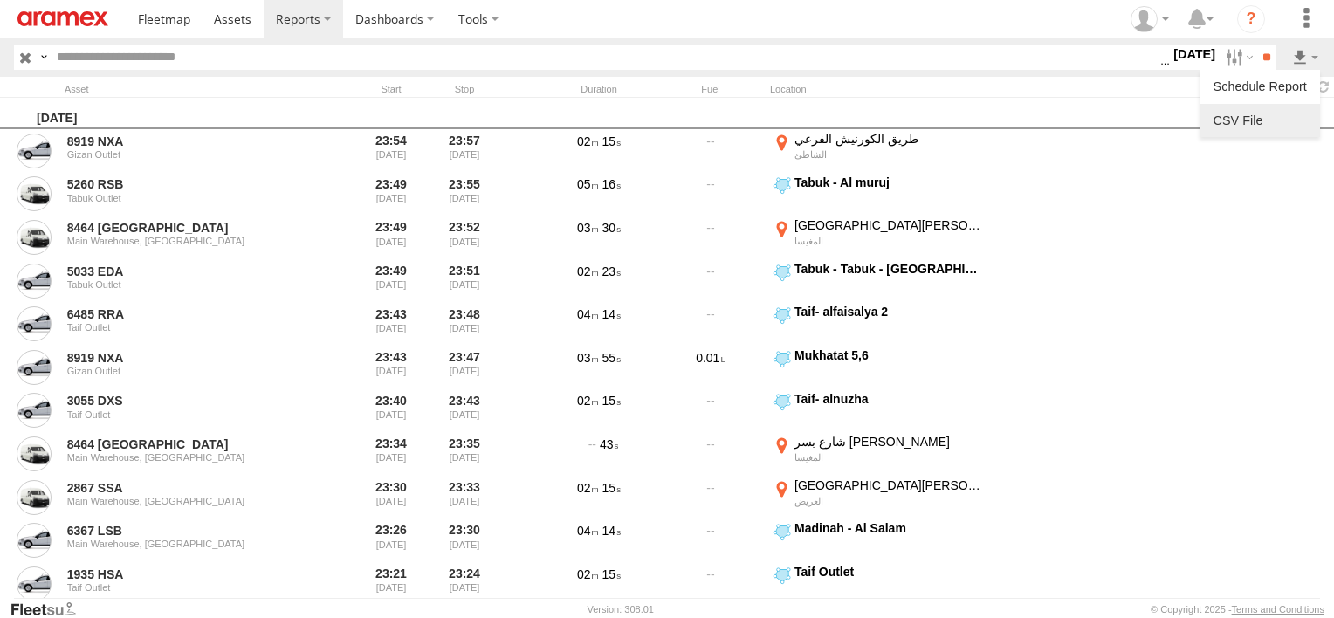
click at [1257, 116] on link at bounding box center [1259, 120] width 107 height 26
